Goal: Information Seeking & Learning: Learn about a topic

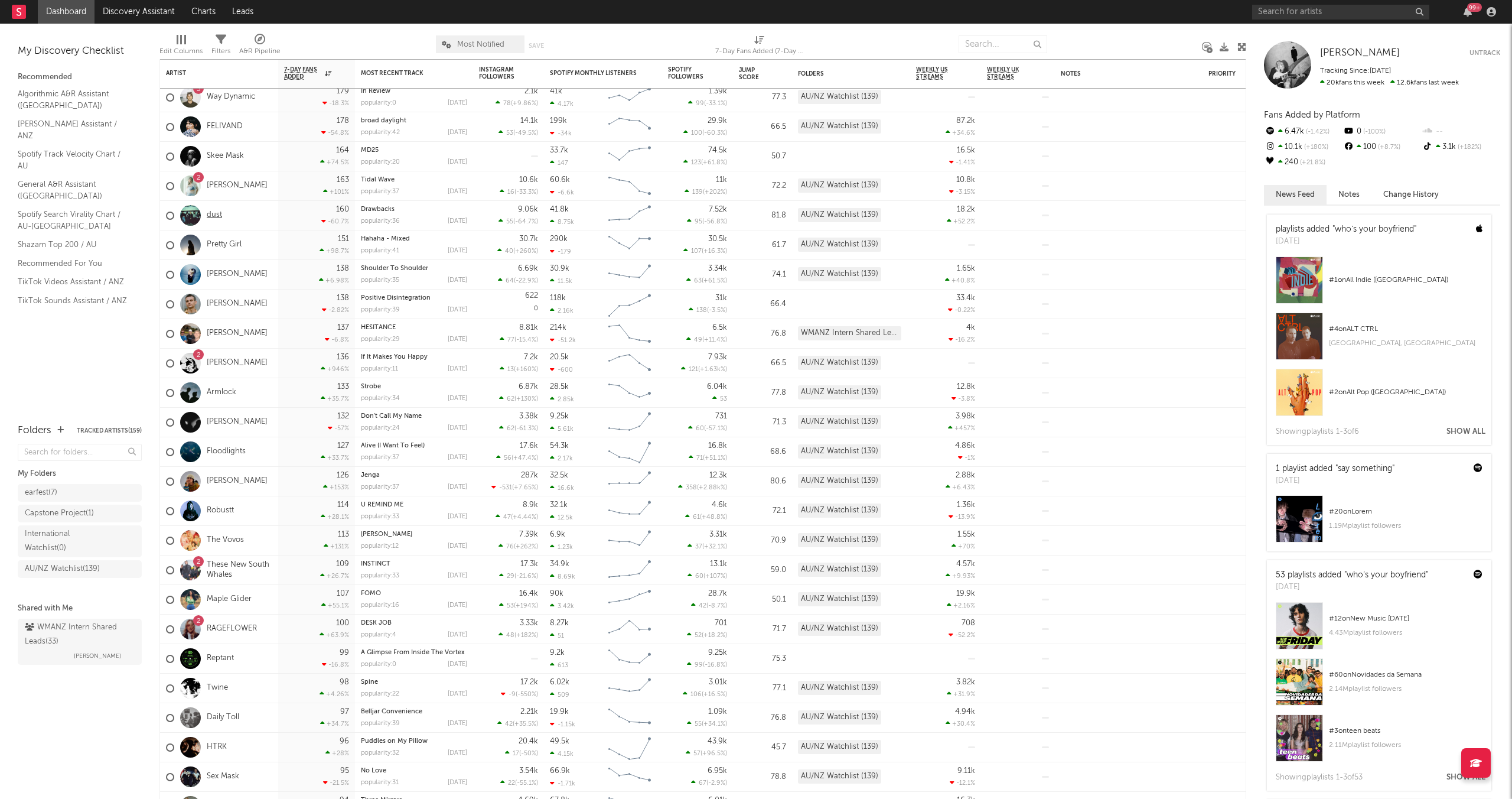
click at [215, 212] on link "dust" at bounding box center [215, 216] width 16 height 10
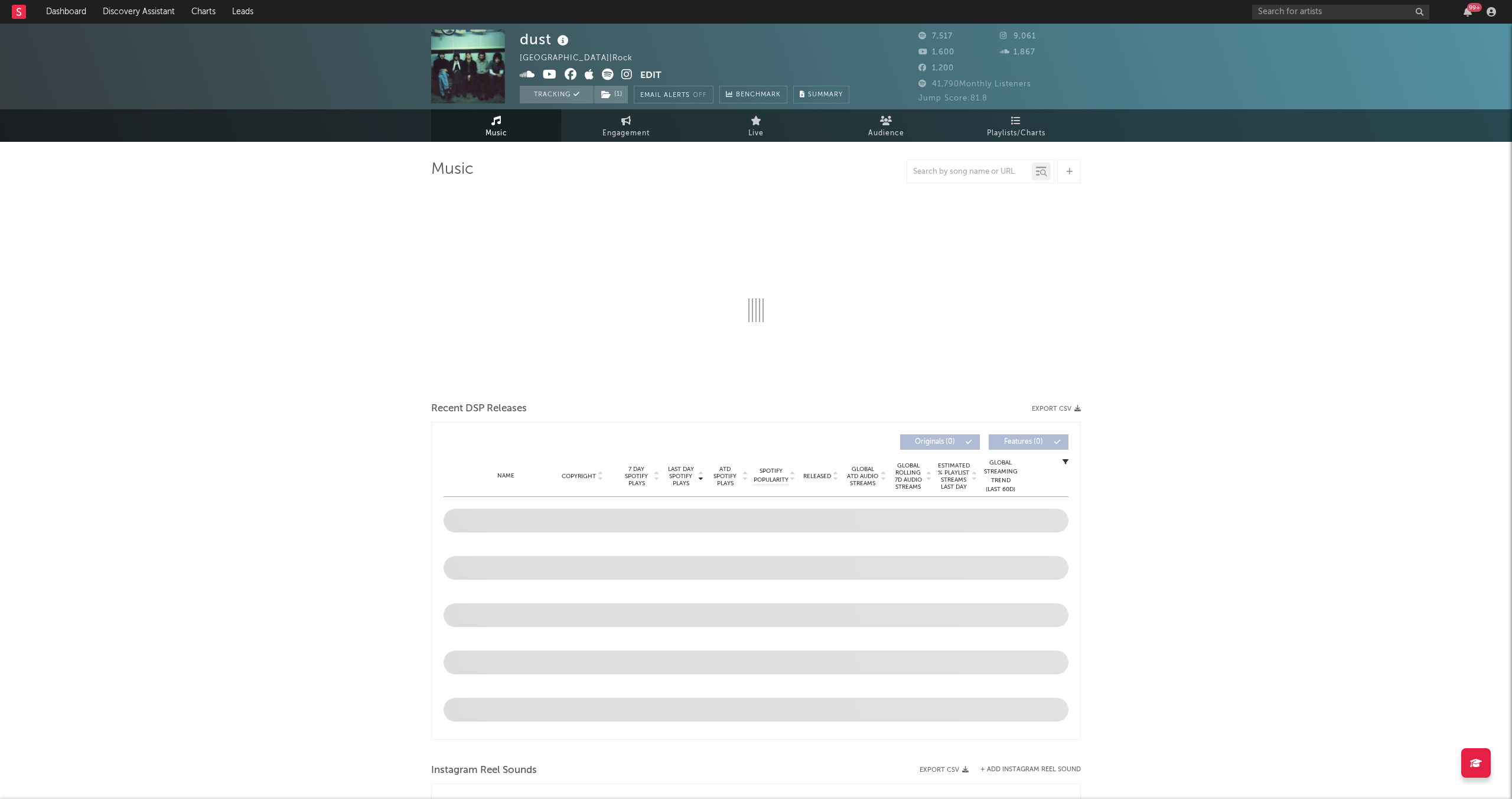
select select "1w"
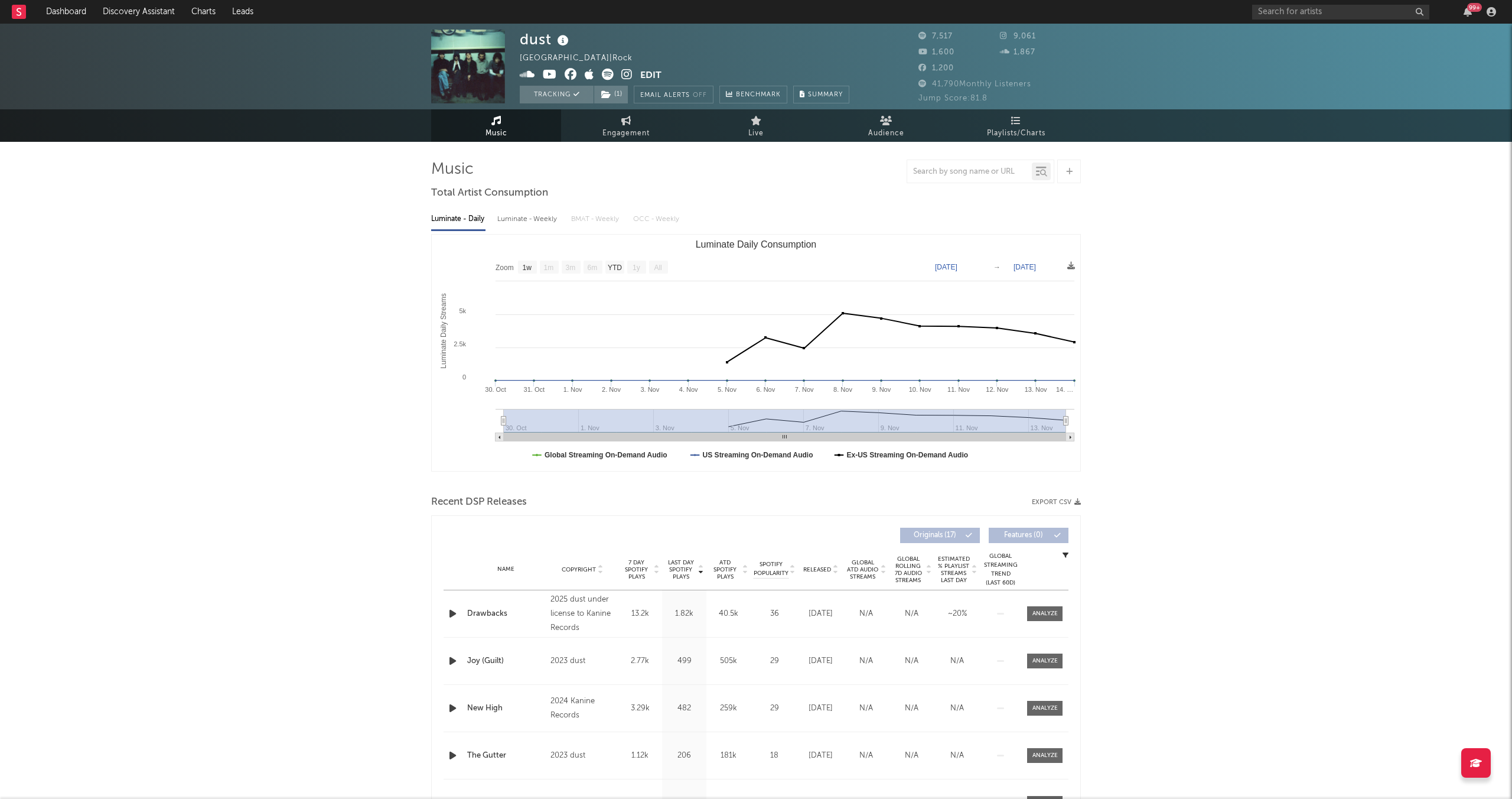
click at [727, 572] on span "ATD Spotify Plays" at bounding box center [725, 569] width 31 height 21
click at [727, 571] on span "ATD Spotify Plays" at bounding box center [725, 569] width 31 height 21
click at [726, 571] on span "ATD Spotify Plays" at bounding box center [725, 569] width 31 height 21
click at [821, 570] on span "Released" at bounding box center [817, 570] width 28 height 7
click at [1048, 611] on div at bounding box center [1045, 614] width 25 height 9
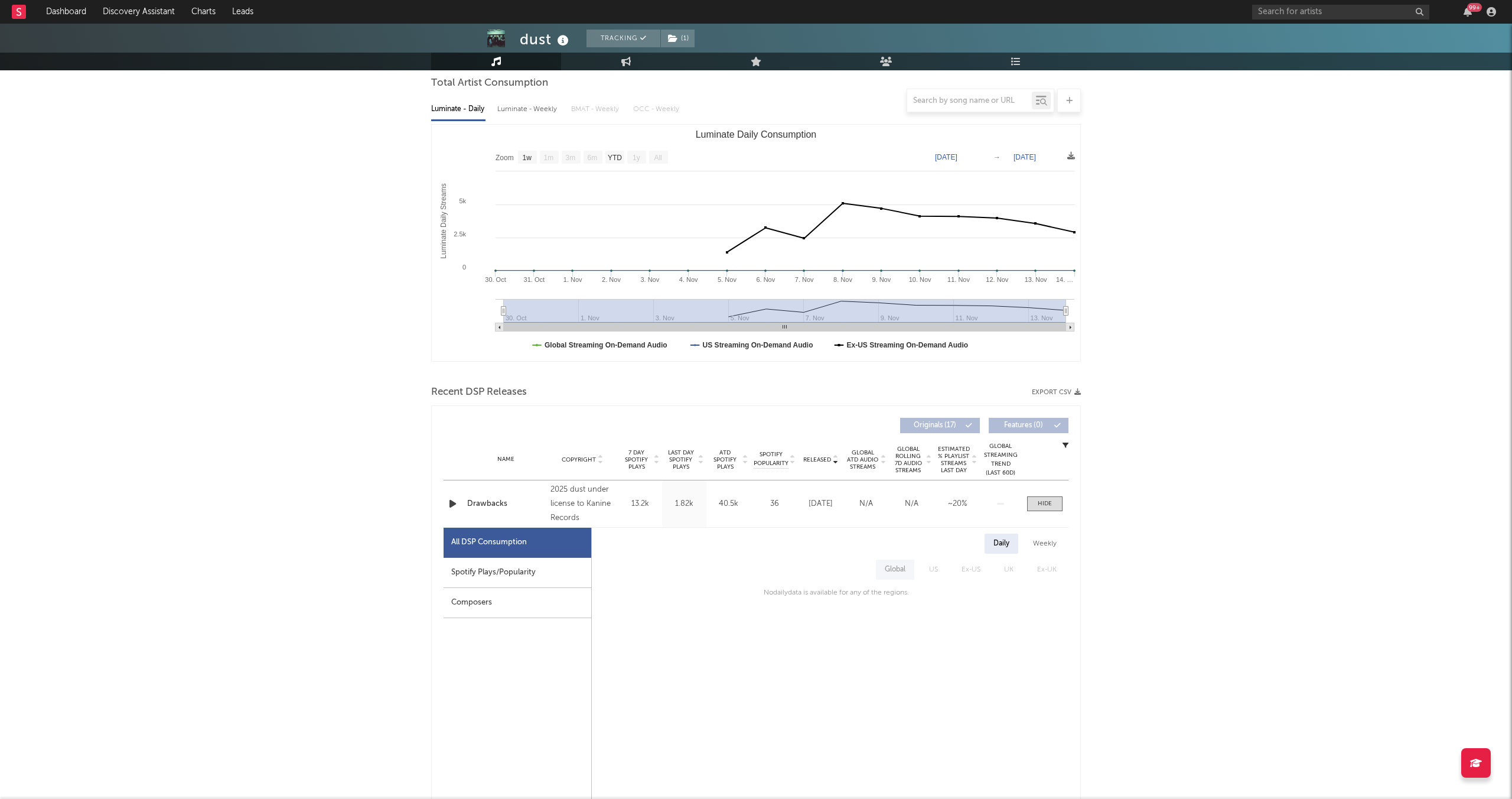
scroll to position [140, 0]
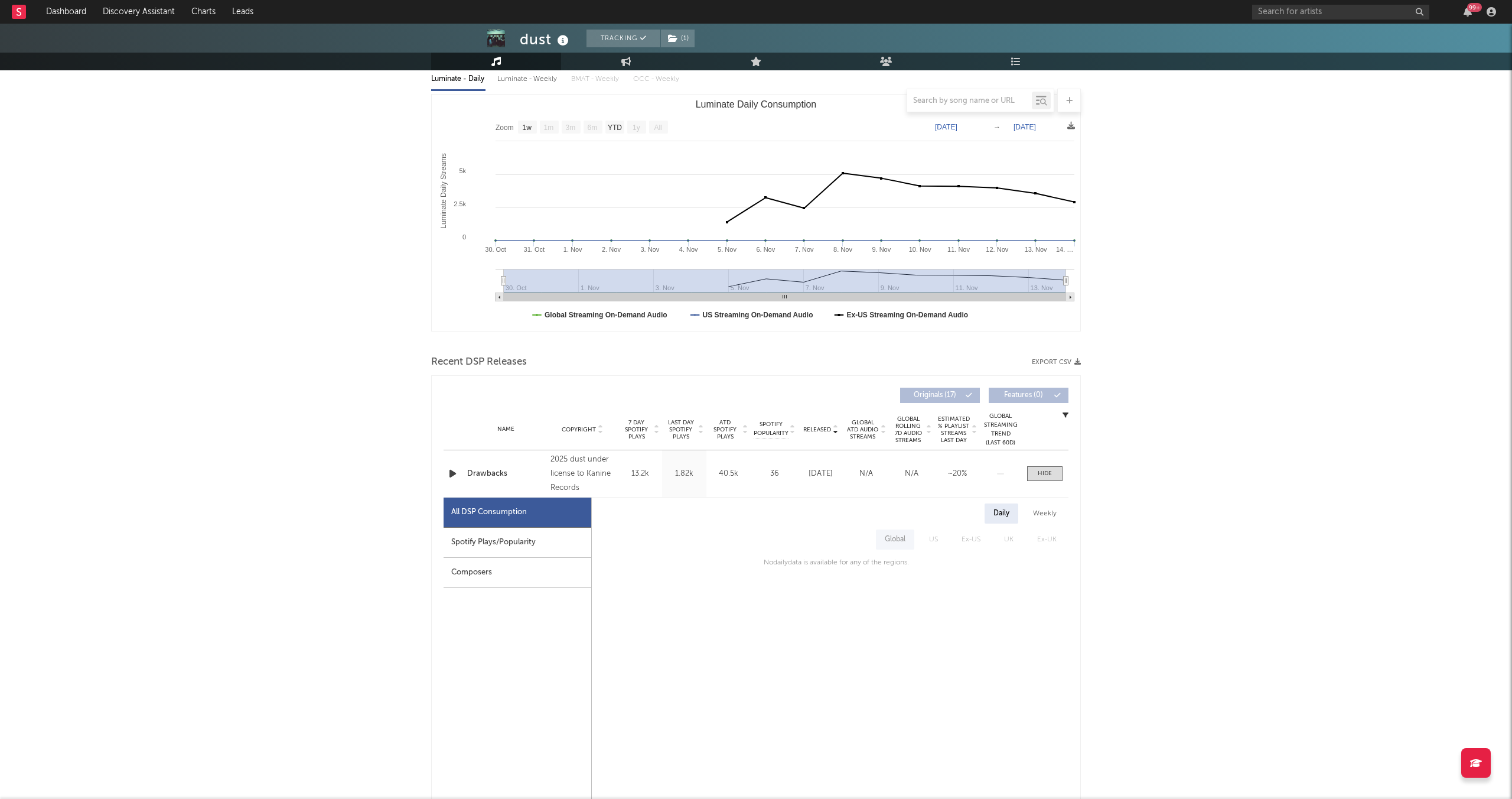
click at [543, 546] on div "Spotify Plays/Popularity" at bounding box center [517, 543] width 148 height 30
select select "1w"
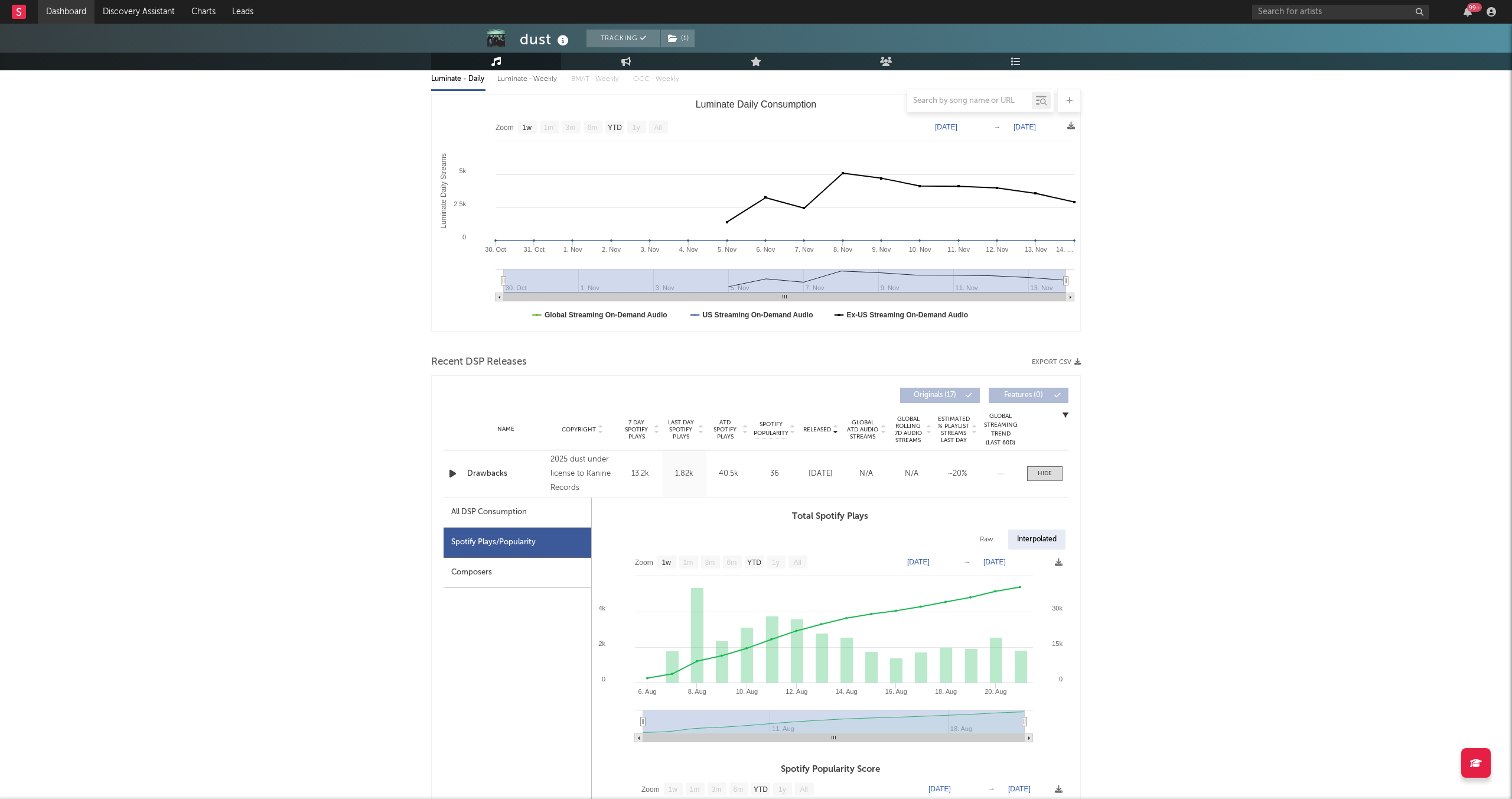
click at [61, 13] on link "Dashboard" at bounding box center [66, 11] width 57 height 23
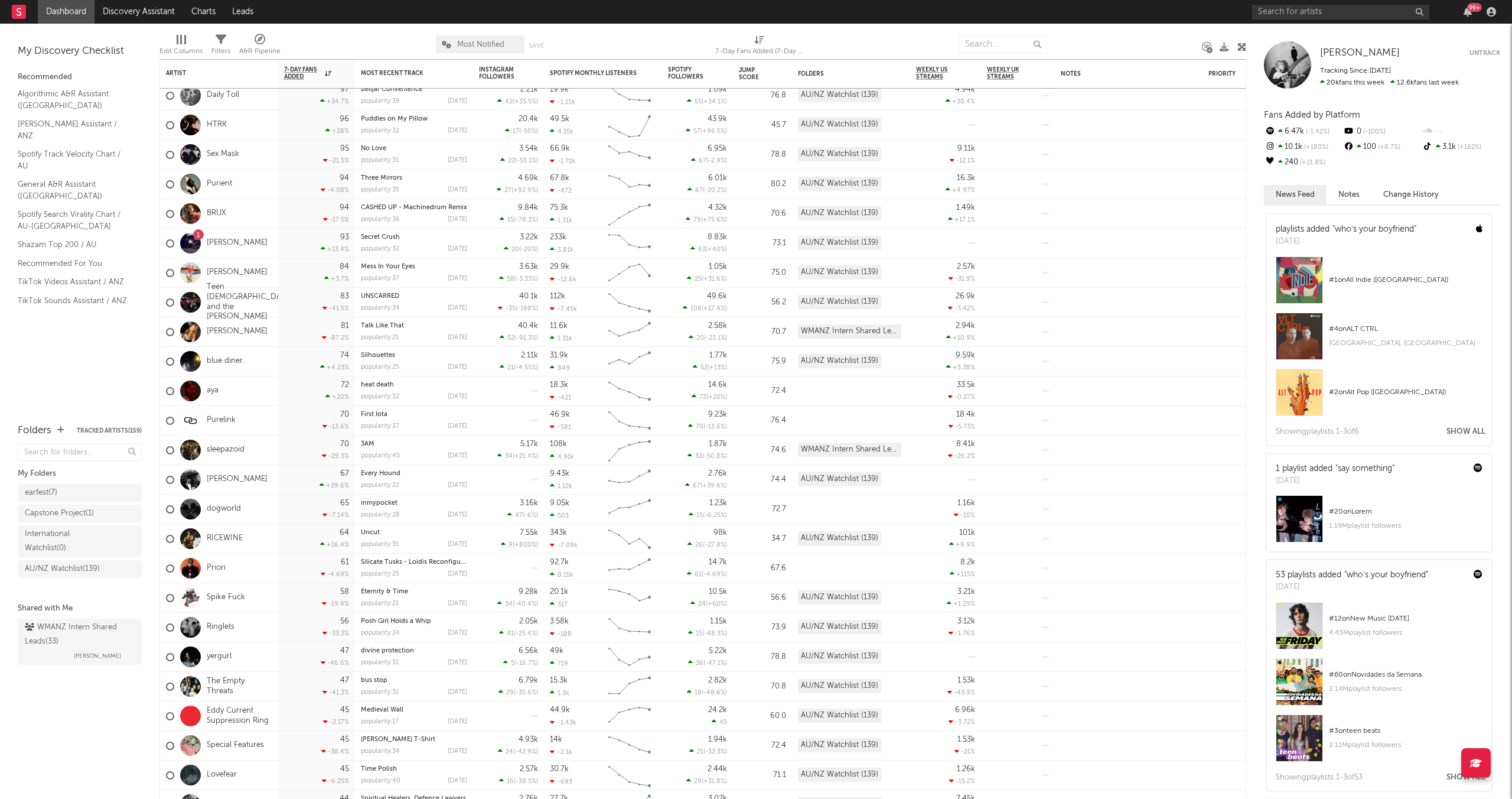
click at [232, 508] on link "dogworld" at bounding box center [224, 509] width 34 height 10
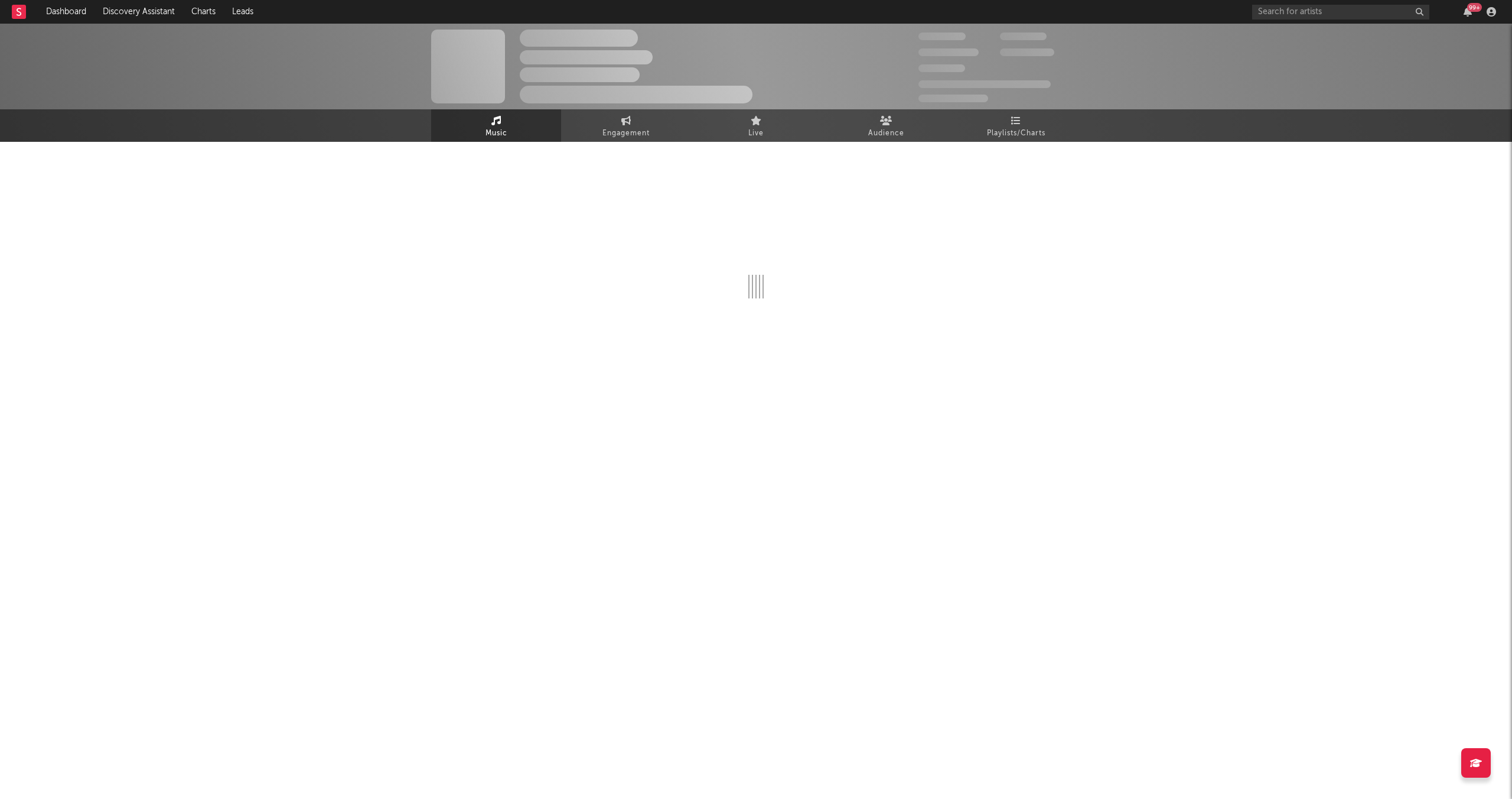
select select "6m"
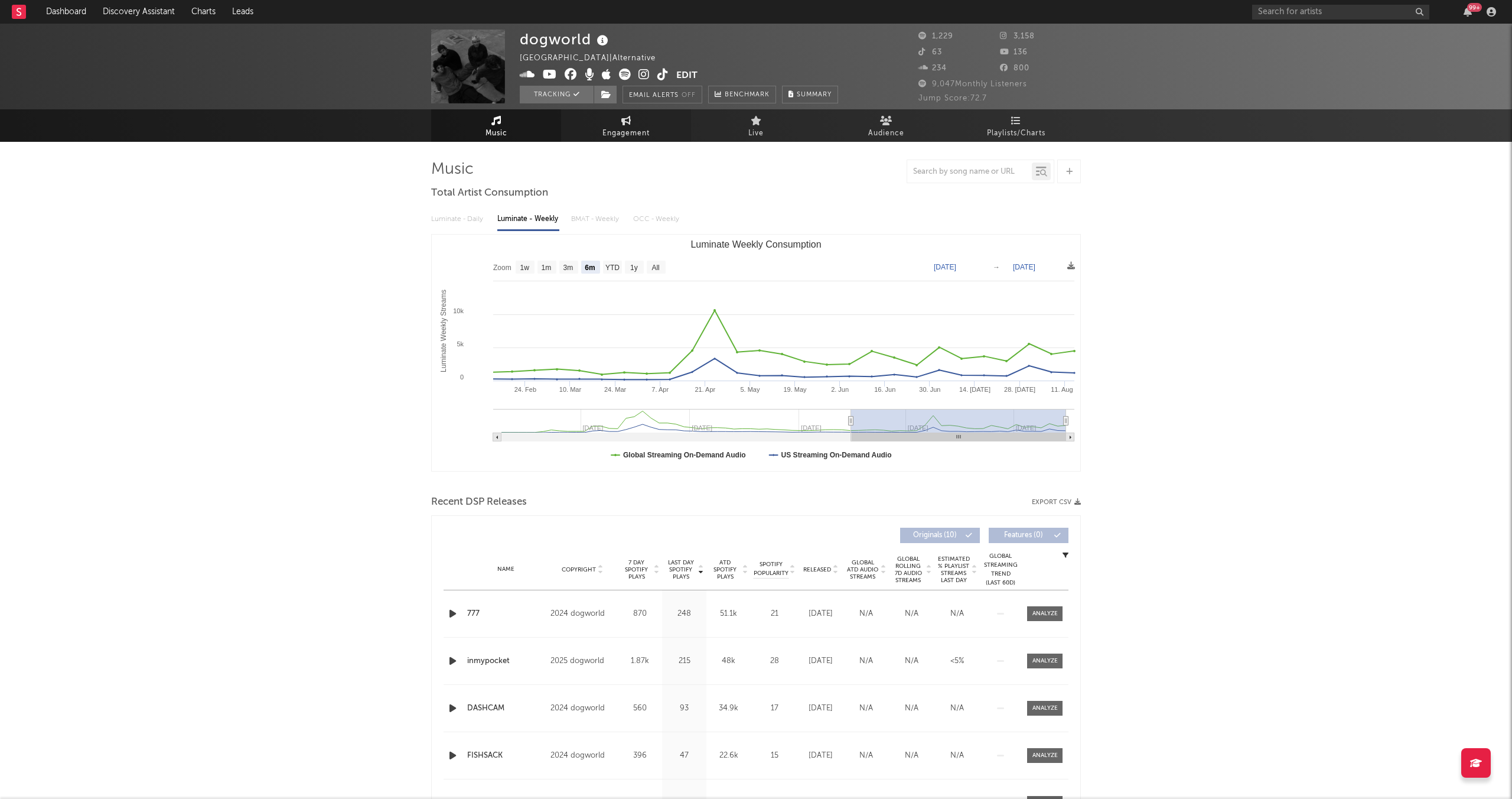
click at [631, 130] on span "Engagement" at bounding box center [626, 134] width 47 height 14
select select "1w"
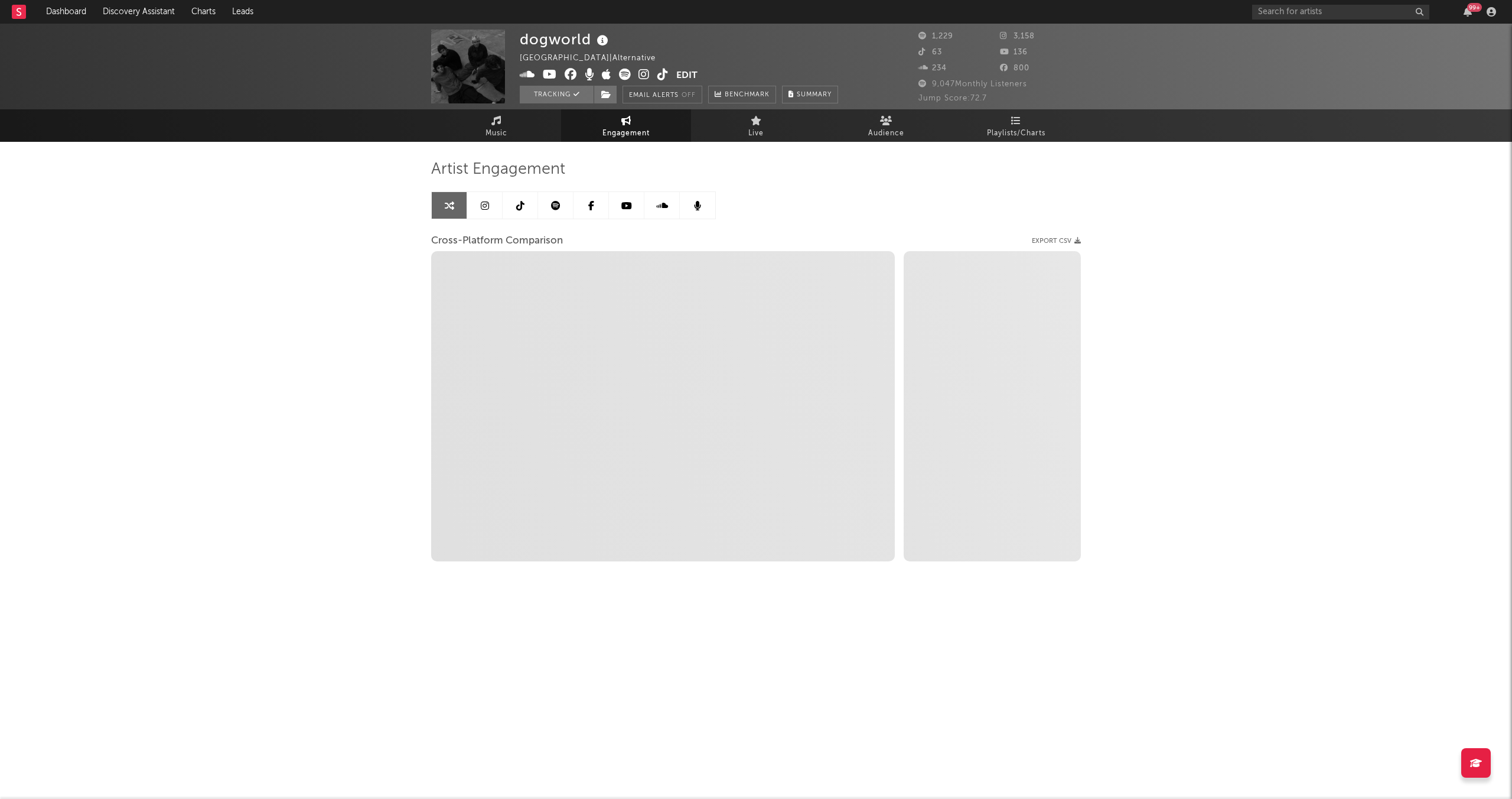
drag, startPoint x: 443, startPoint y: 204, endPoint x: 480, endPoint y: 204, distance: 37.0
click at [443, 204] on link at bounding box center [449, 205] width 35 height 26
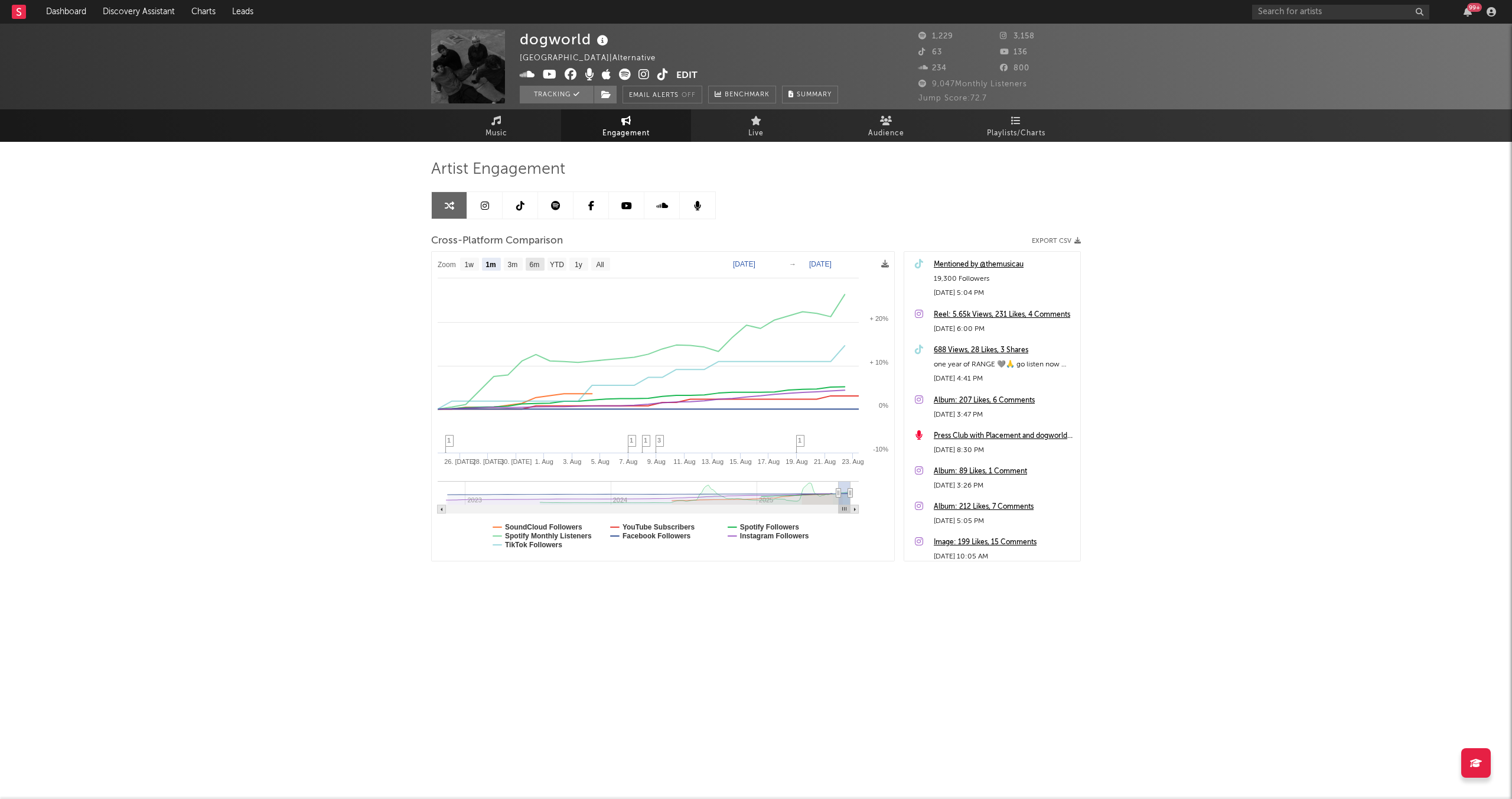
click at [530, 265] on text "6m" at bounding box center [535, 265] width 10 height 8
select select "6m"
type input "[DATE]"
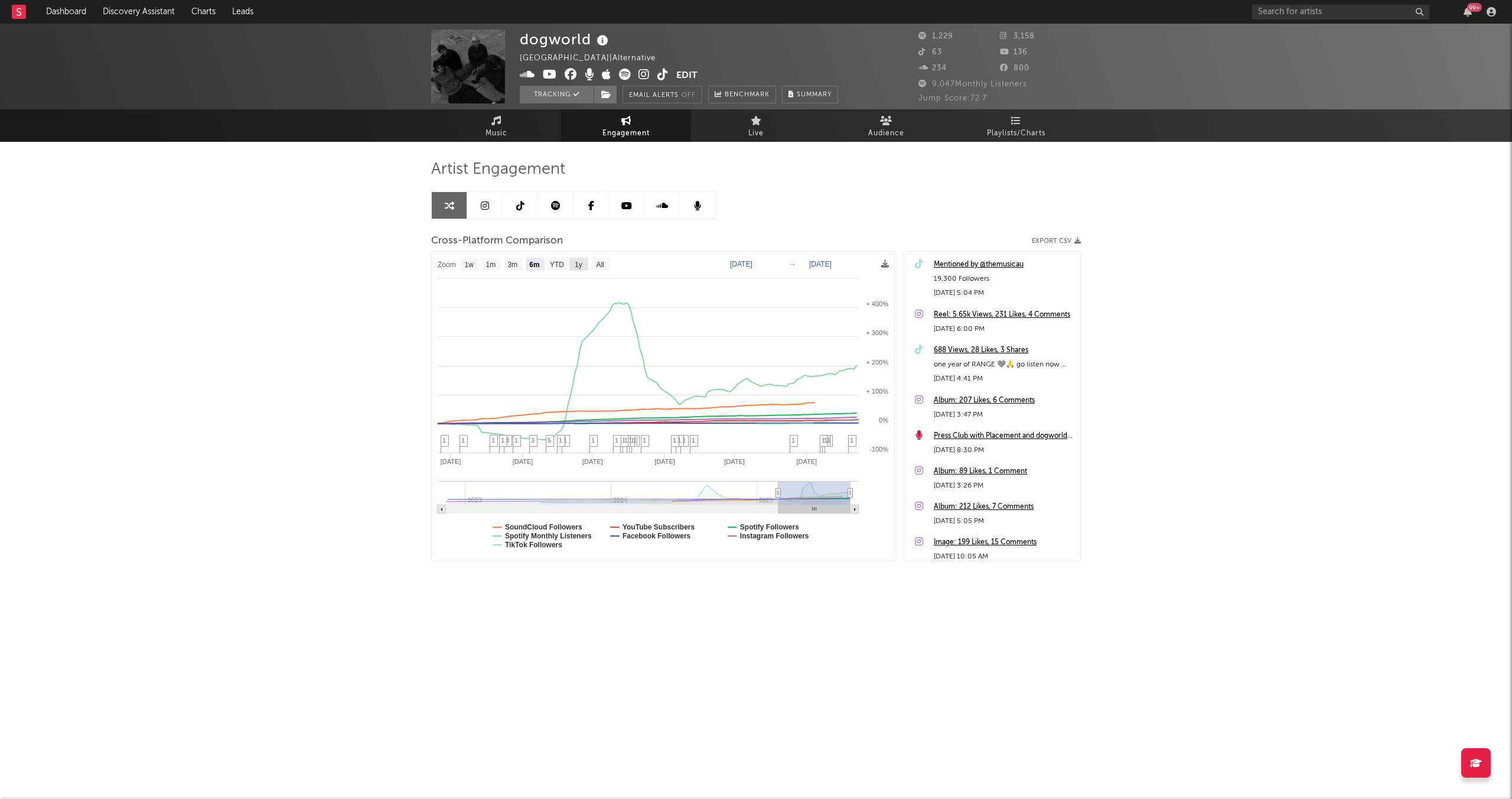
click at [584, 264] on rect at bounding box center [579, 264] width 19 height 13
select select "1y"
type input "[DATE]"
select select "1y"
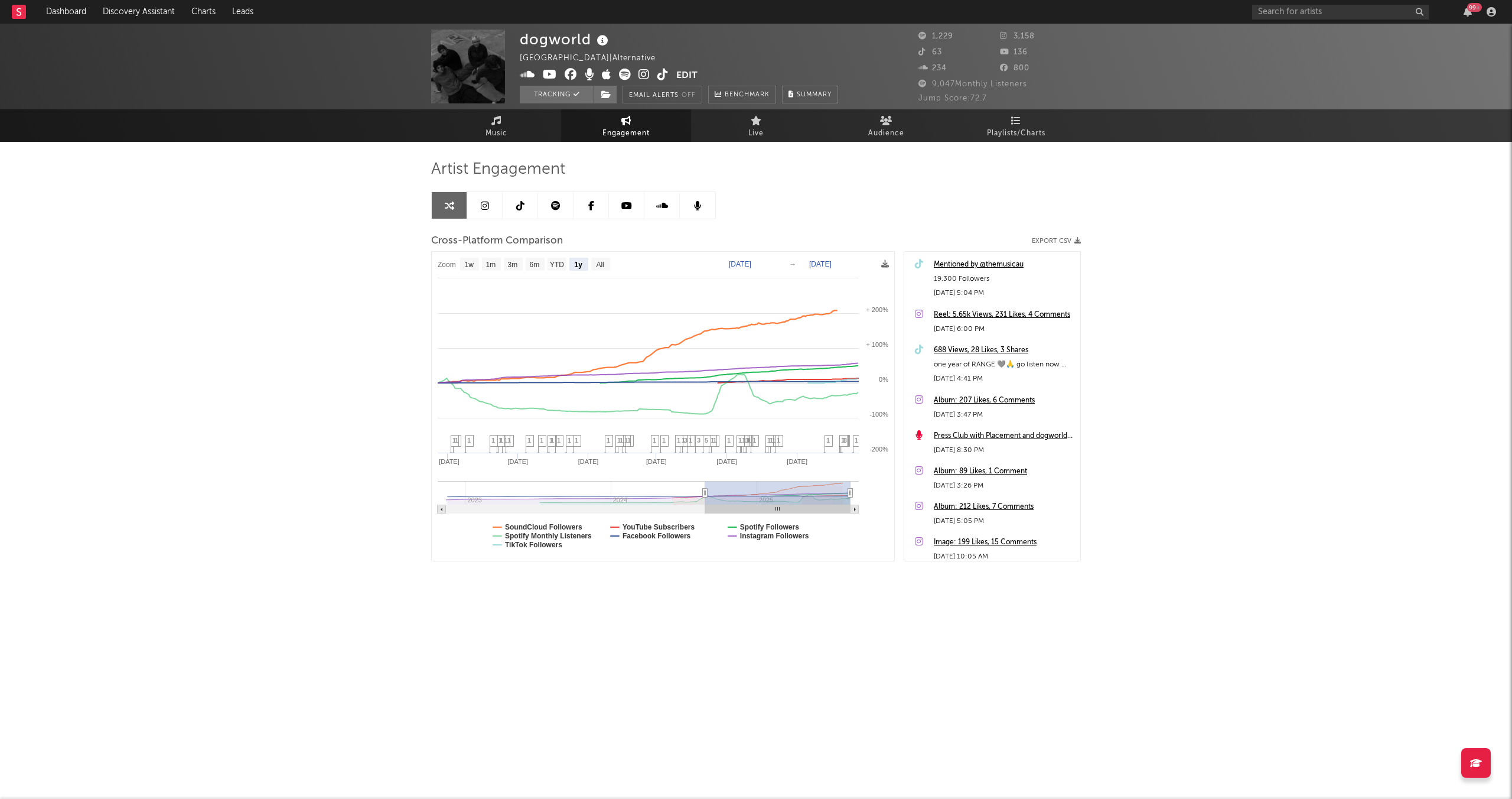
click at [500, 526] on rect at bounding box center [663, 406] width 463 height 309
click at [516, 527] on text "SoundCloud Followers" at bounding box center [544, 527] width 77 height 8
select select "1y"
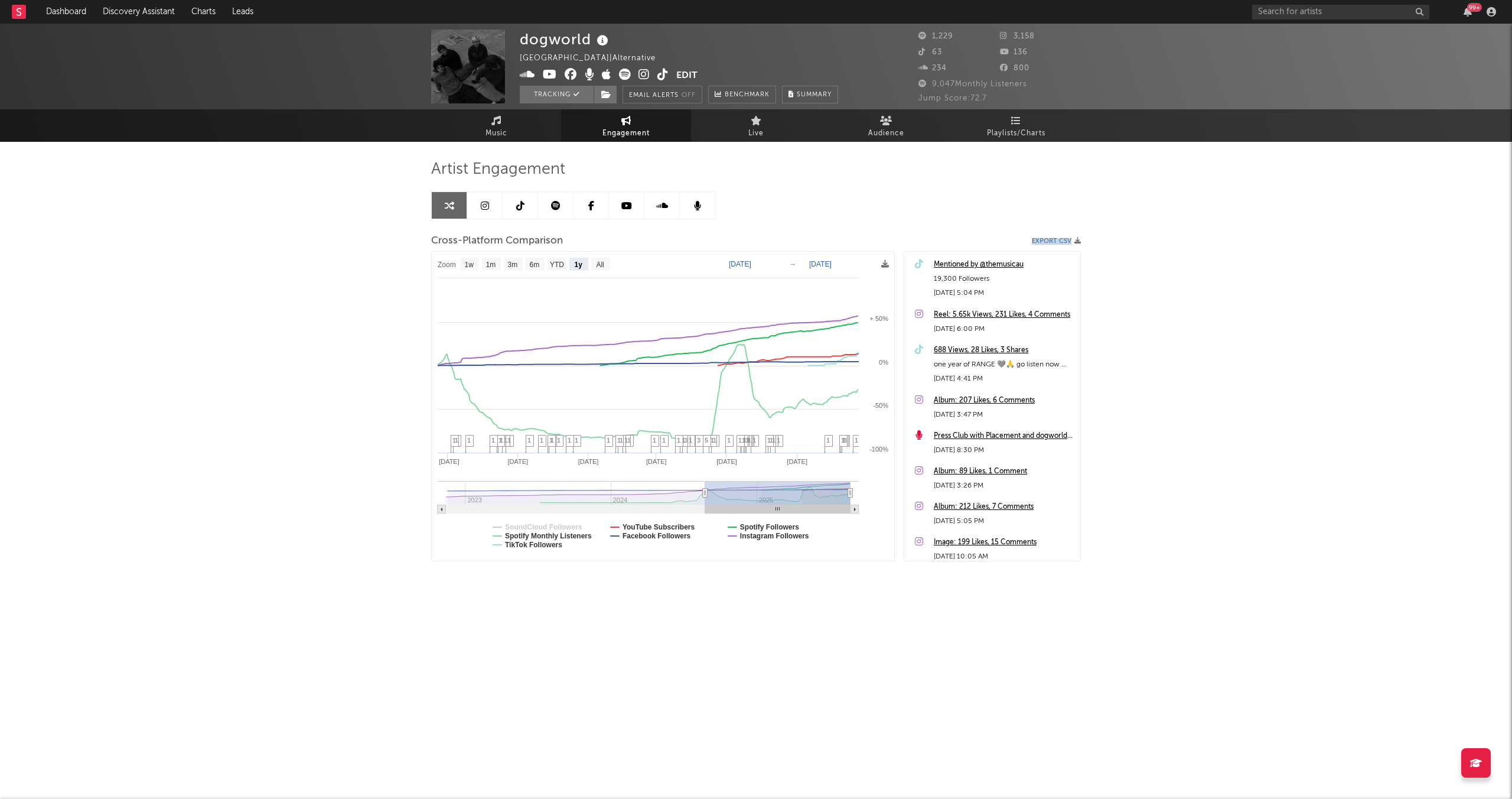
click at [811, 221] on div "Artist Engagement Cross-Platform Comparison Export CSV Zoom 1w 1m 3m 6m YTD 1y …" at bounding box center [756, 360] width 650 height 402
